Goal: Navigation & Orientation: Find specific page/section

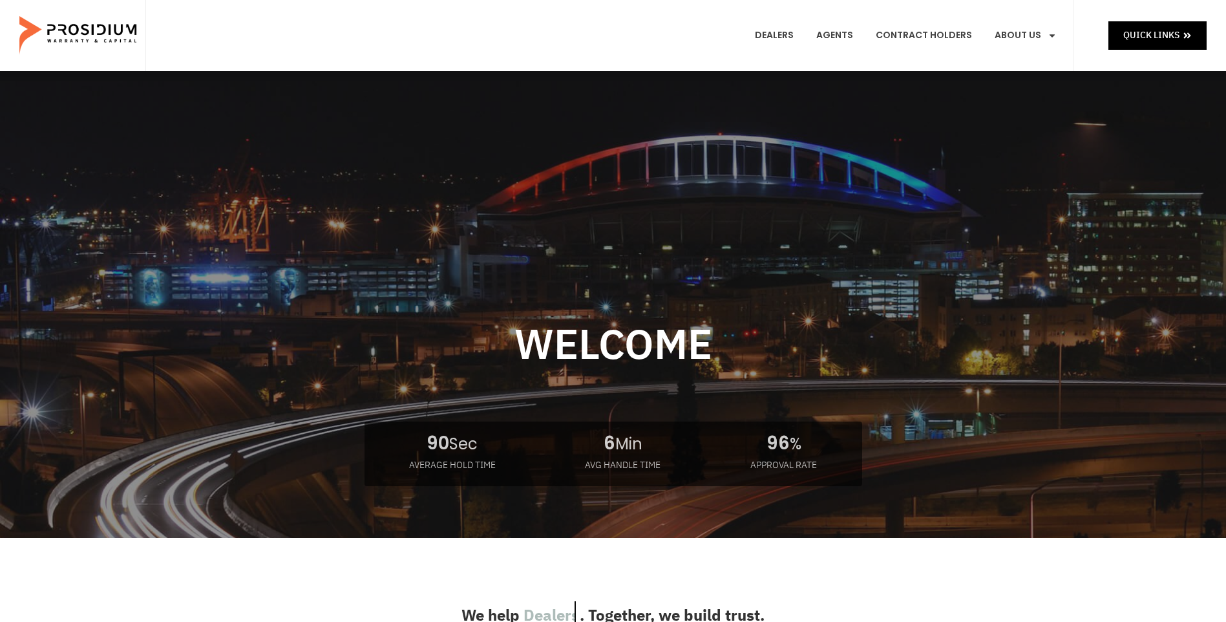
click at [94, 37] on img at bounding box center [79, 35] width 120 height 65
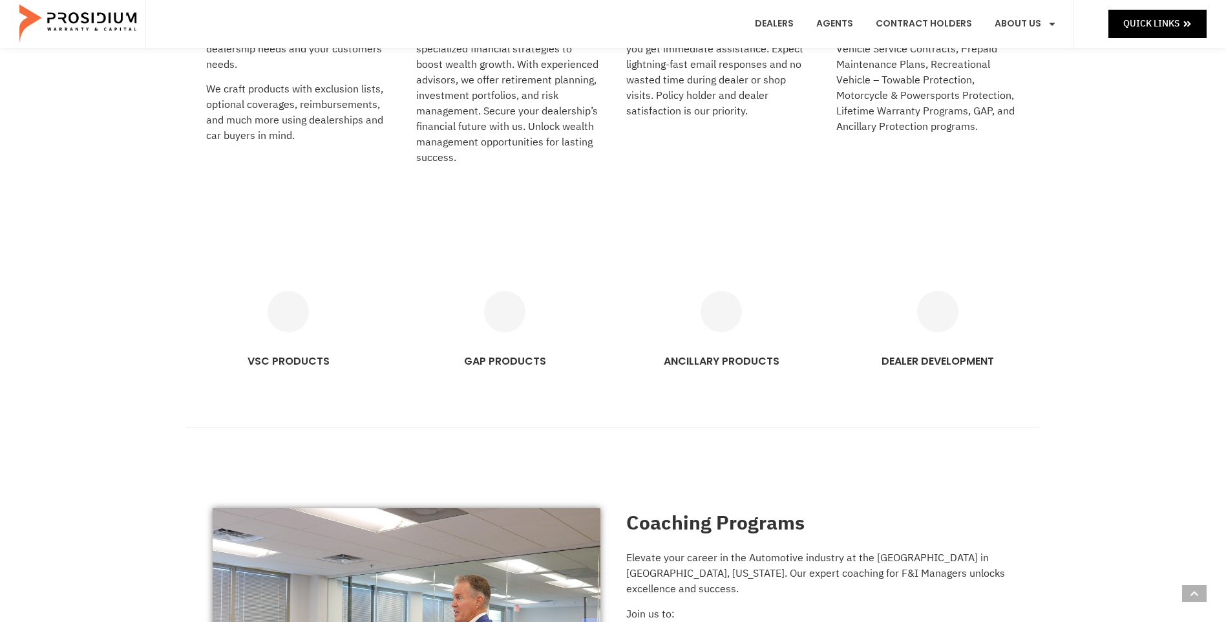
scroll to position [517, 0]
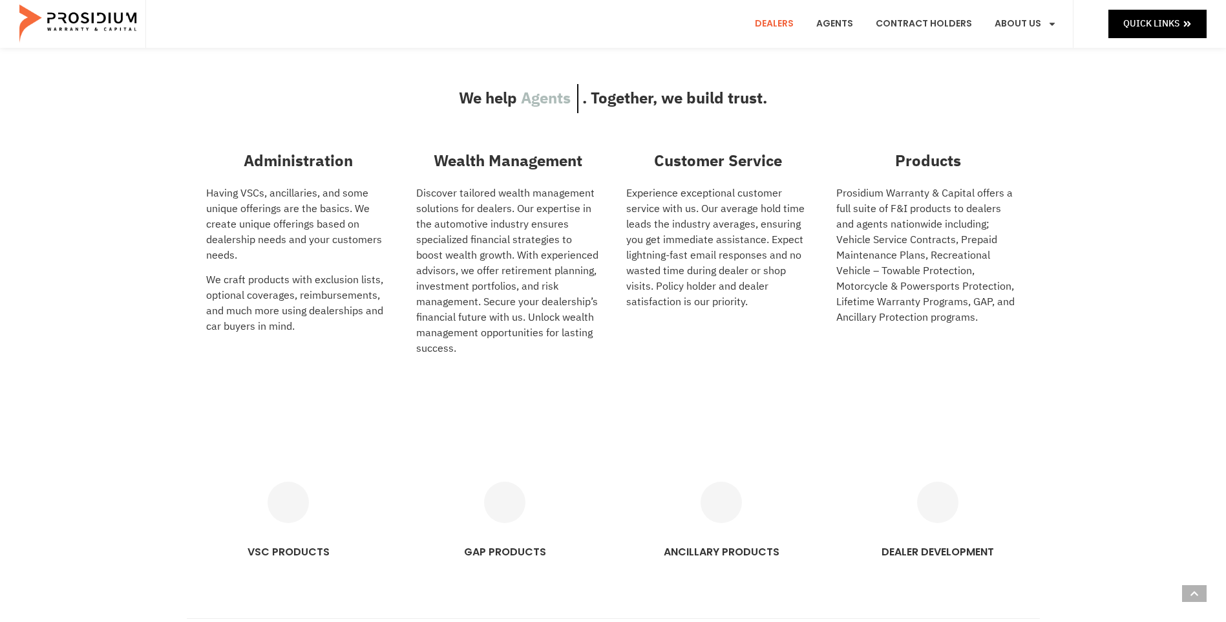
click at [776, 25] on link "Dealers" at bounding box center [774, 24] width 58 height 48
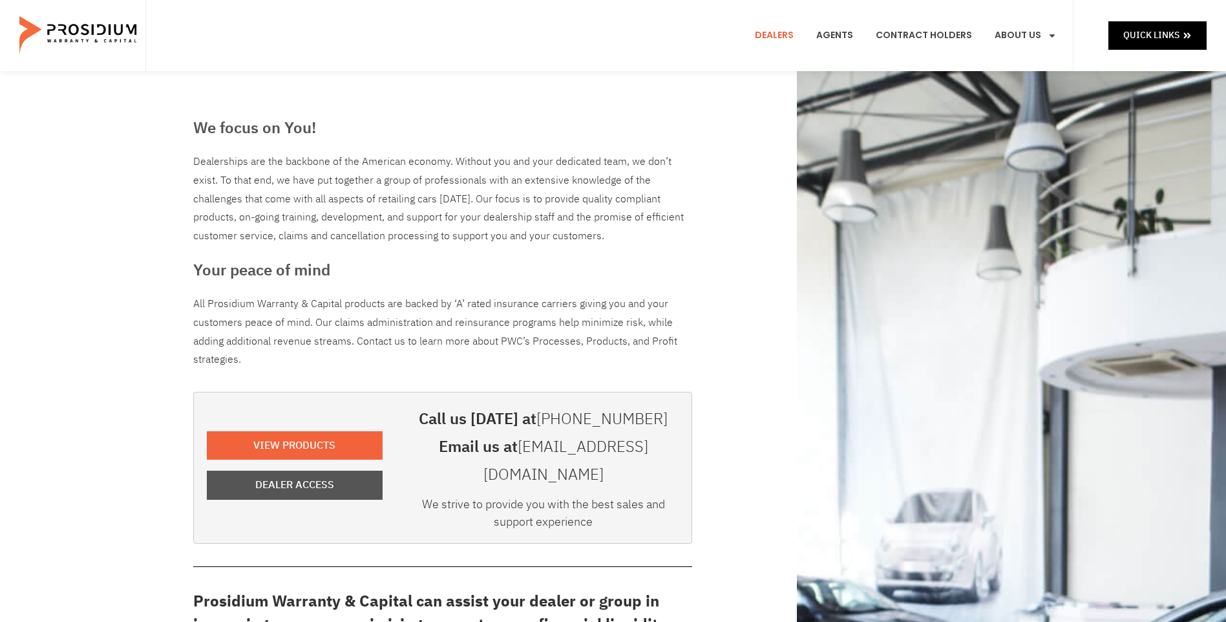
click at [326, 476] on span "Dealer Access" at bounding box center [294, 485] width 79 height 19
